Goal: Task Accomplishment & Management: Complete application form

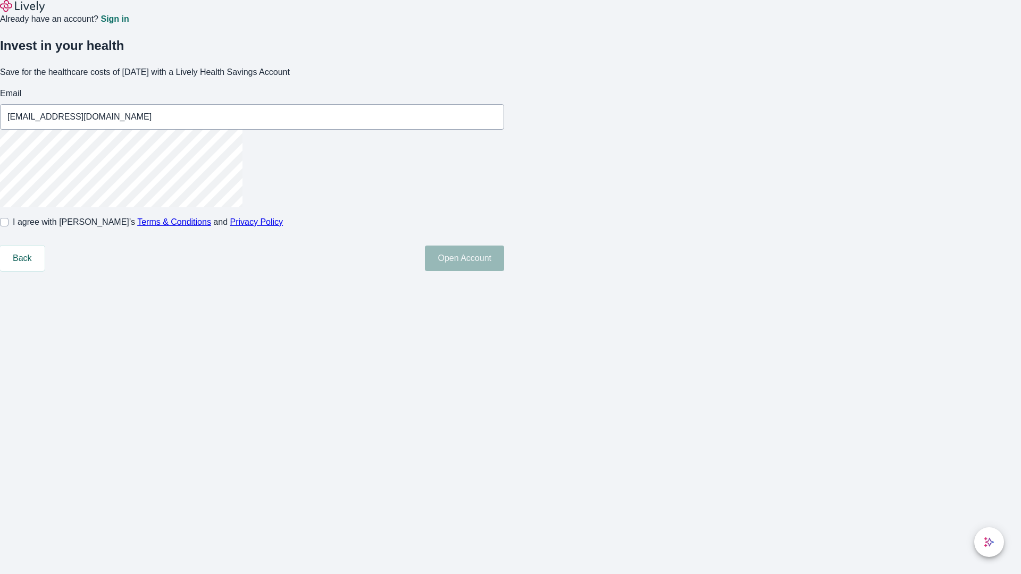
click at [9, 226] on input "I agree with Lively’s Terms & Conditions and Privacy Policy" at bounding box center [4, 222] width 9 height 9
checkbox input "true"
click at [504, 271] on button "Open Account" at bounding box center [464, 259] width 79 height 26
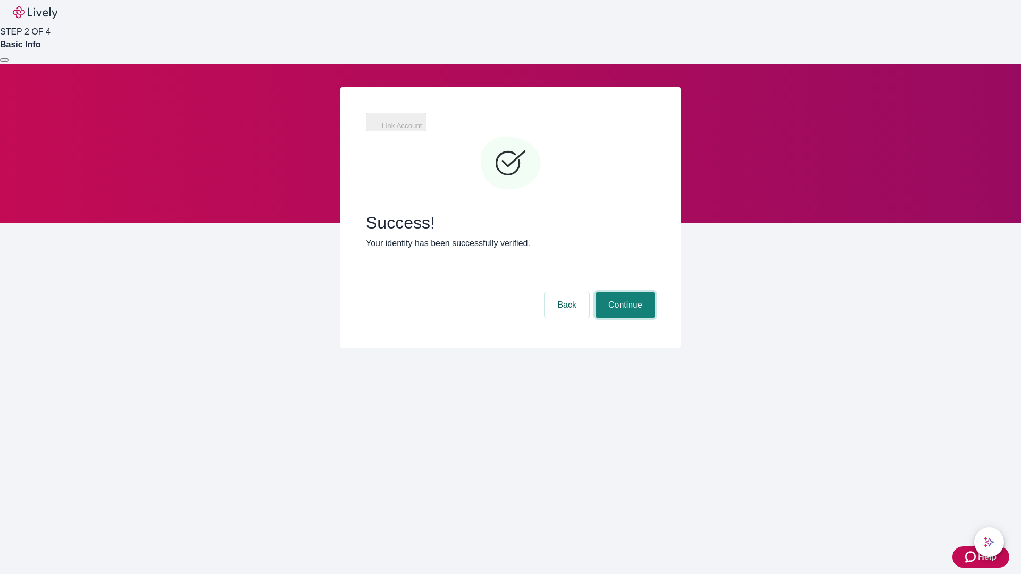
click at [623, 292] on button "Continue" at bounding box center [625, 305] width 60 height 26
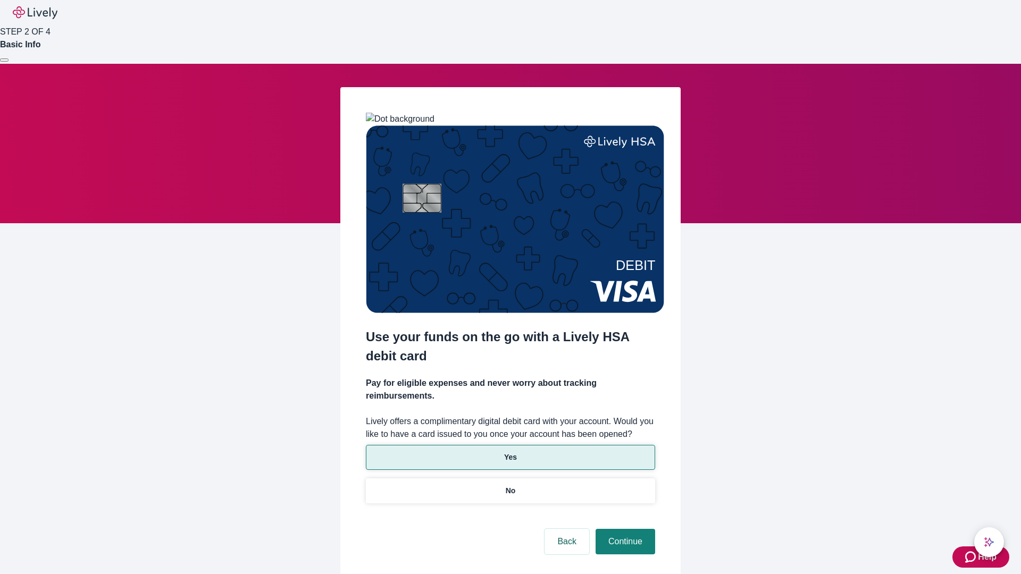
click at [510, 452] on p "Yes" at bounding box center [510, 457] width 13 height 11
click at [623, 529] on button "Continue" at bounding box center [625, 542] width 60 height 26
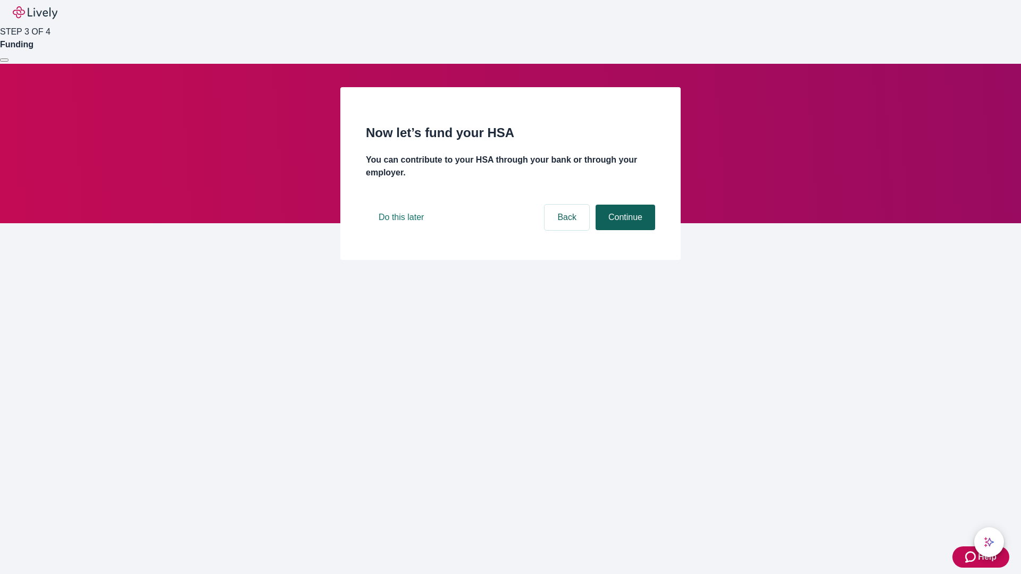
click at [623, 230] on button "Continue" at bounding box center [625, 218] width 60 height 26
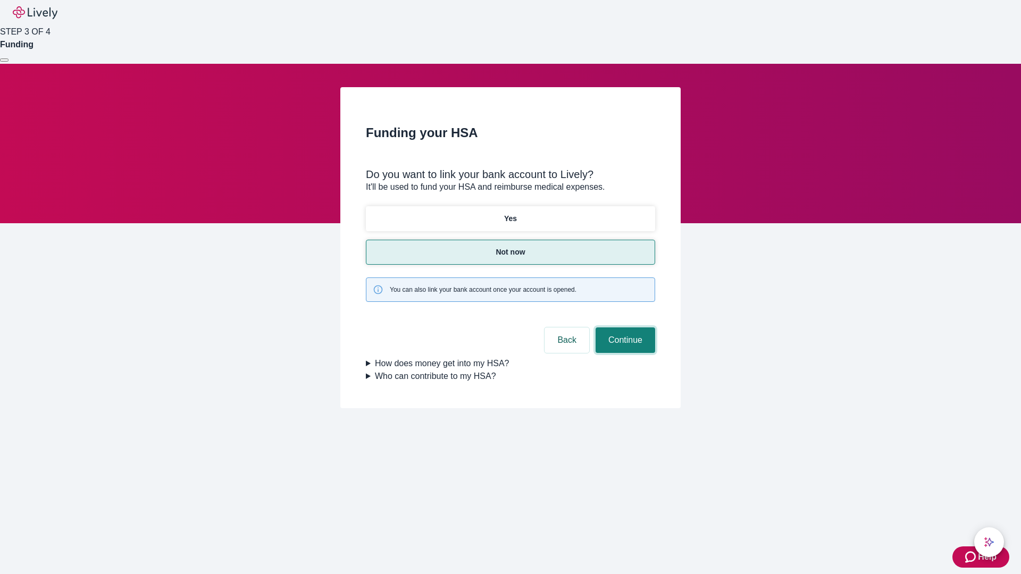
click at [623, 327] on button "Continue" at bounding box center [625, 340] width 60 height 26
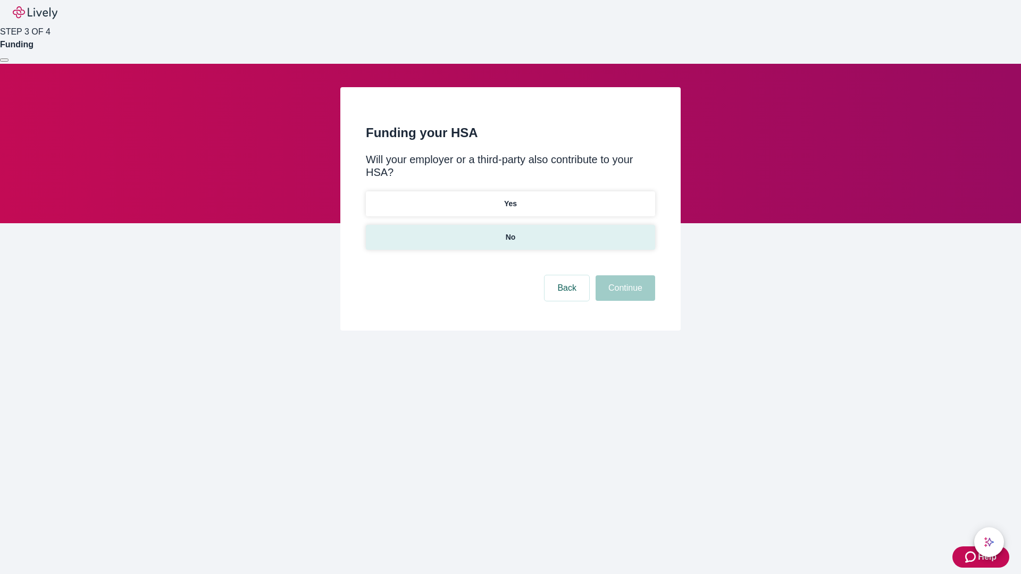
click at [510, 232] on p "No" at bounding box center [510, 237] width 10 height 11
click at [623, 275] on button "Continue" at bounding box center [625, 288] width 60 height 26
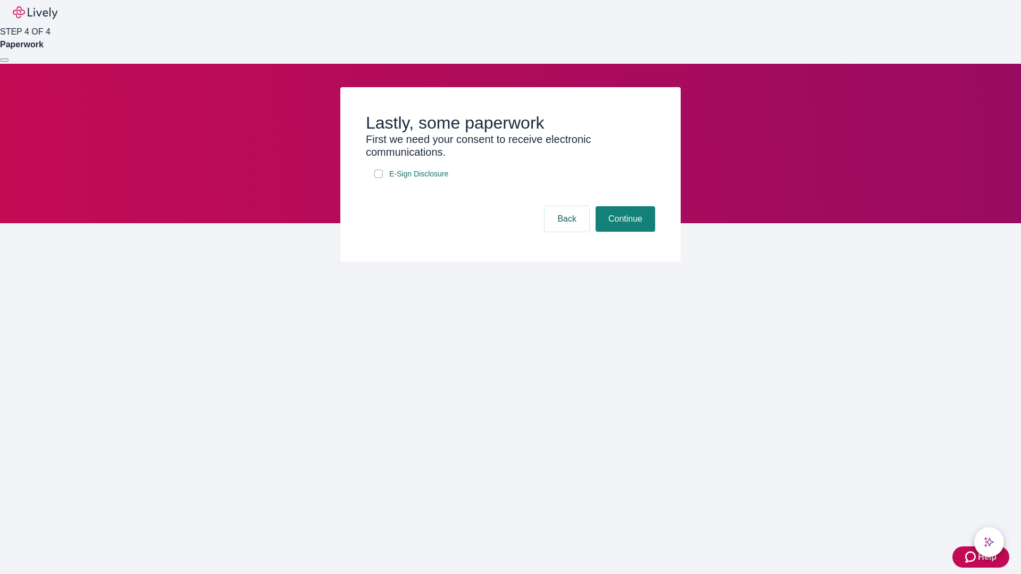
click at [378, 178] on input "E-Sign Disclosure" at bounding box center [378, 174] width 9 height 9
checkbox input "true"
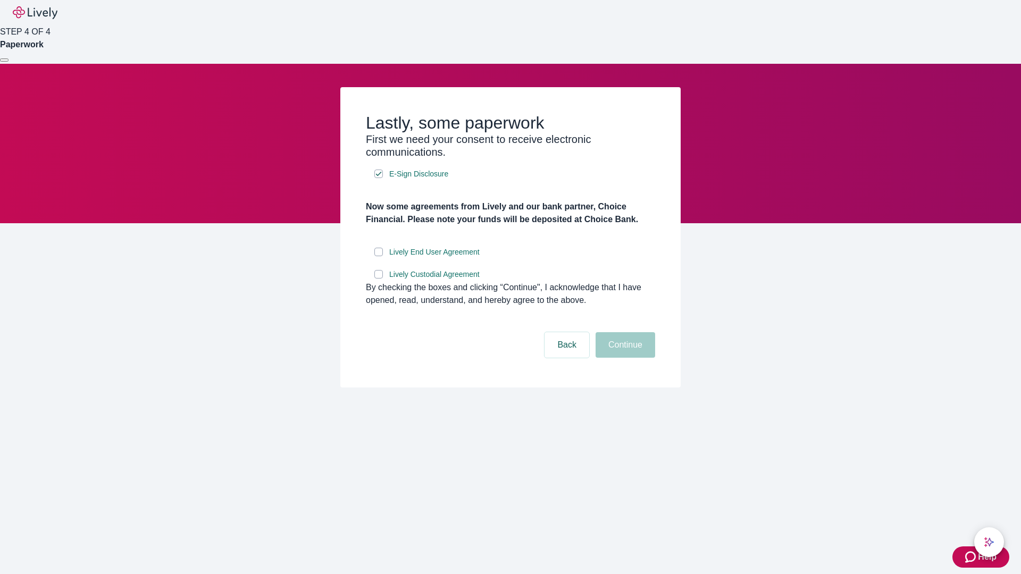
click at [378, 256] on input "Lively End User Agreement" at bounding box center [378, 252] width 9 height 9
checkbox input "true"
click at [378, 279] on input "Lively Custodial Agreement" at bounding box center [378, 274] width 9 height 9
checkbox input "true"
click at [623, 358] on button "Continue" at bounding box center [625, 345] width 60 height 26
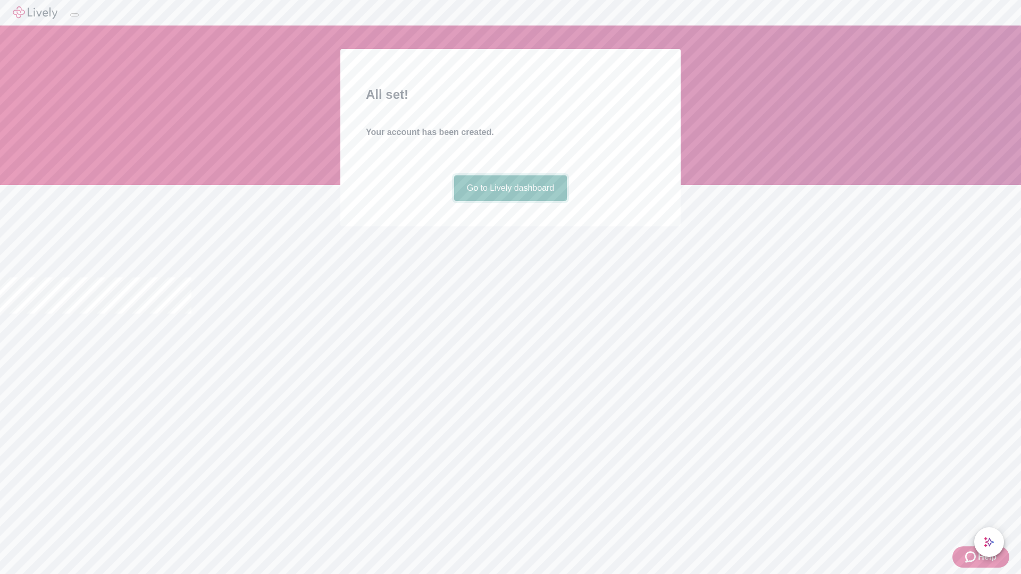
click at [510, 201] on link "Go to Lively dashboard" at bounding box center [510, 188] width 113 height 26
